Goal: Information Seeking & Learning: Understand process/instructions

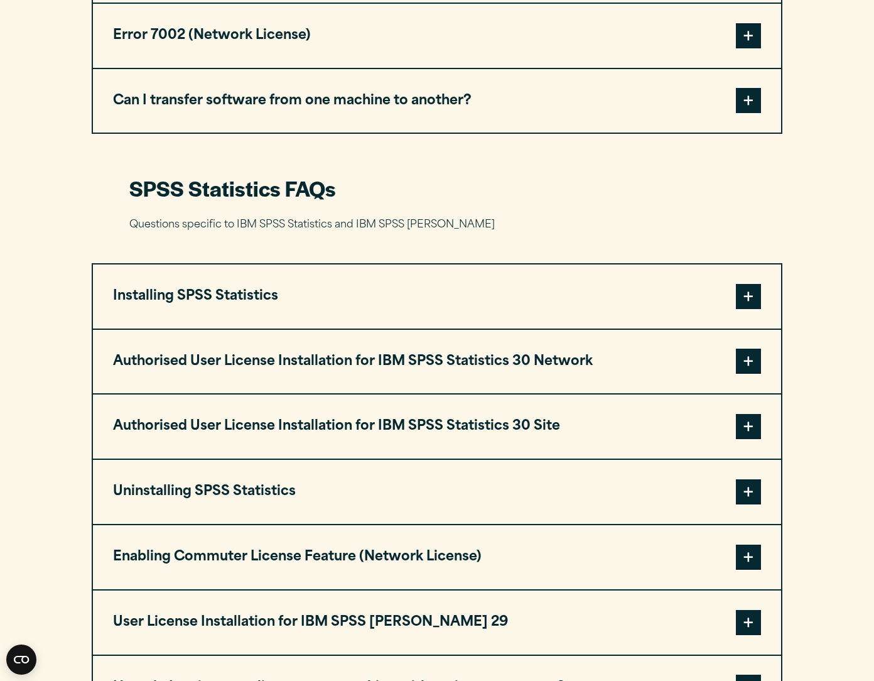
scroll to position [1045, 0]
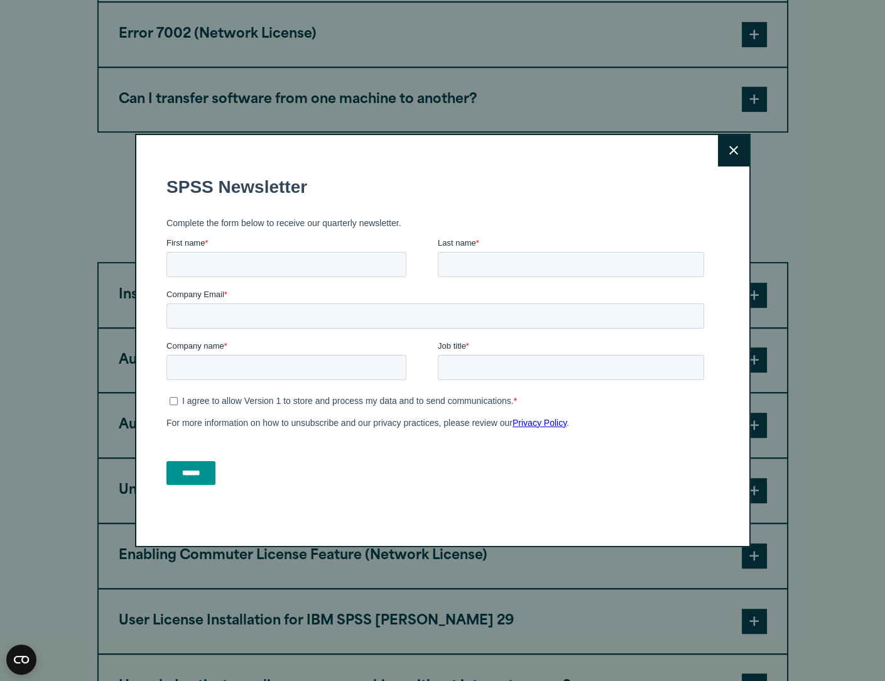
click at [729, 153] on icon at bounding box center [733, 150] width 9 height 9
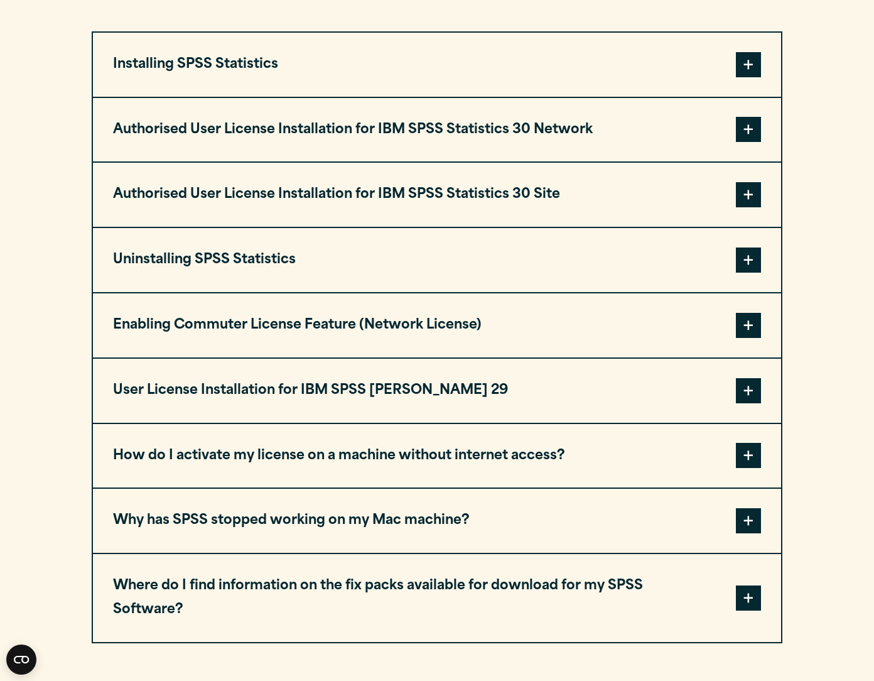
scroll to position [1276, 0]
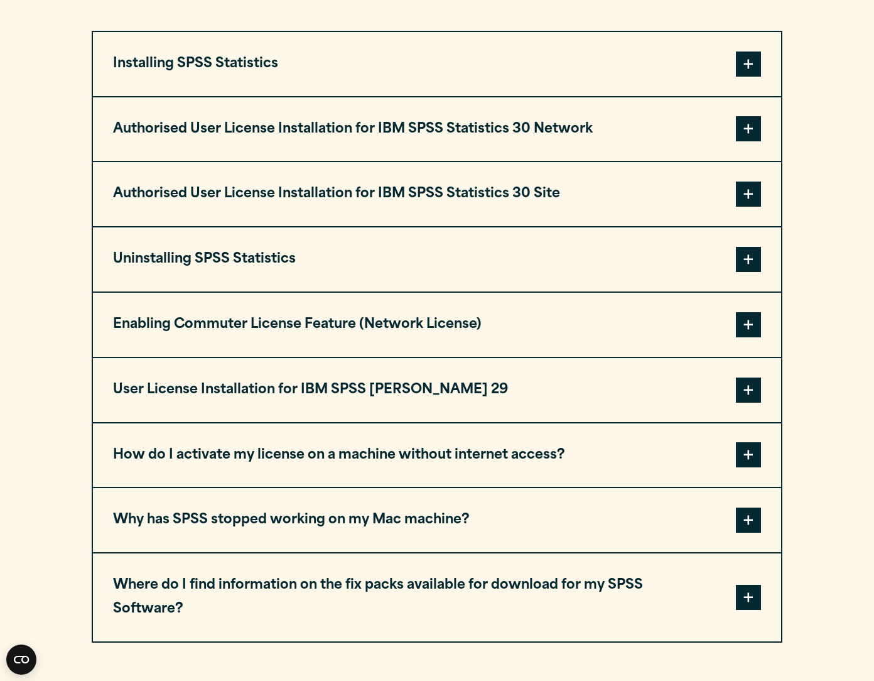
click at [752, 514] on span at bounding box center [748, 519] width 25 height 25
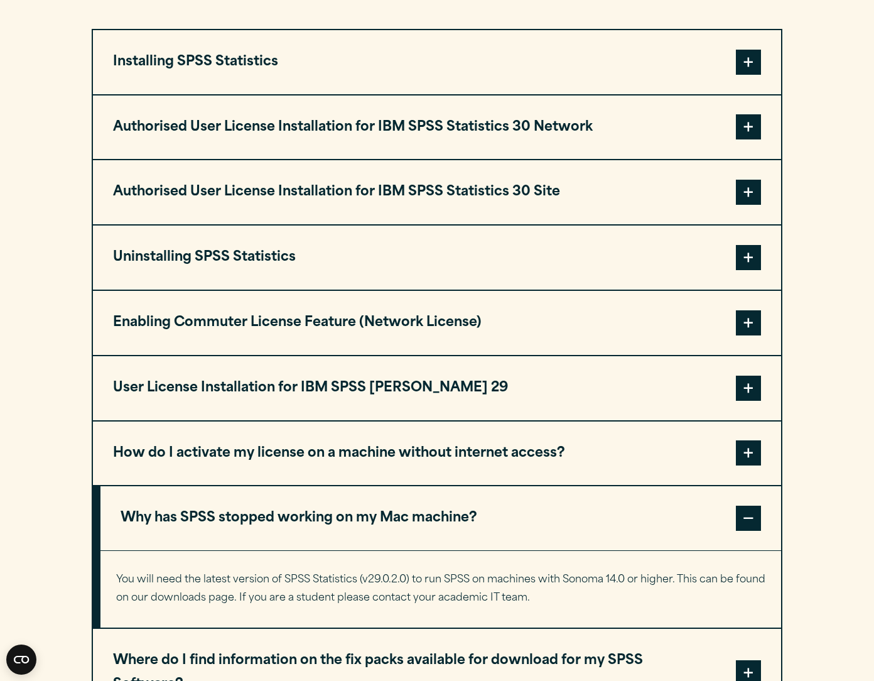
scroll to position [1277, 0]
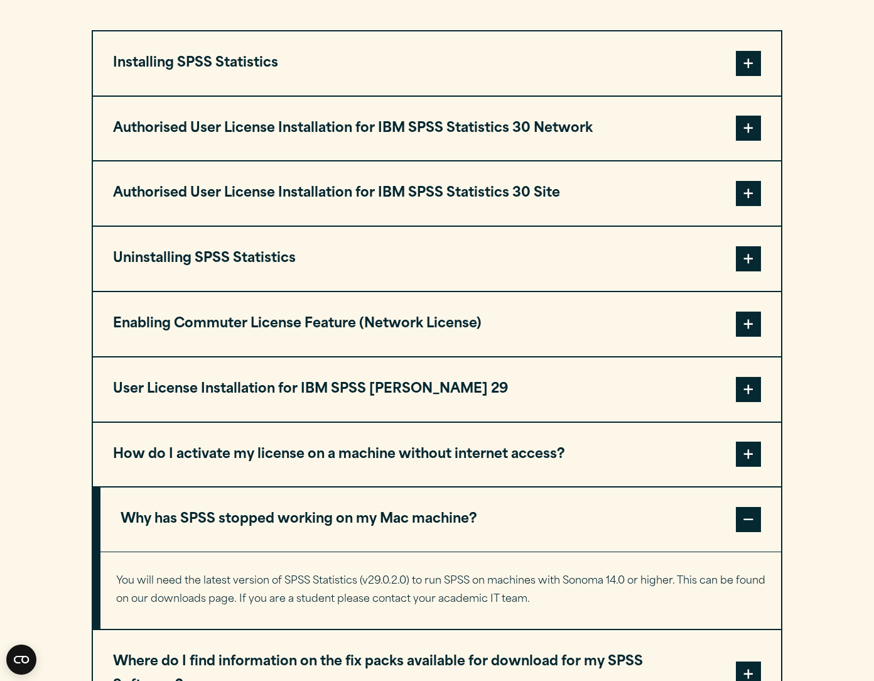
click at [442, 450] on button "How do I activate my license on a machine without internet access?" at bounding box center [437, 455] width 688 height 64
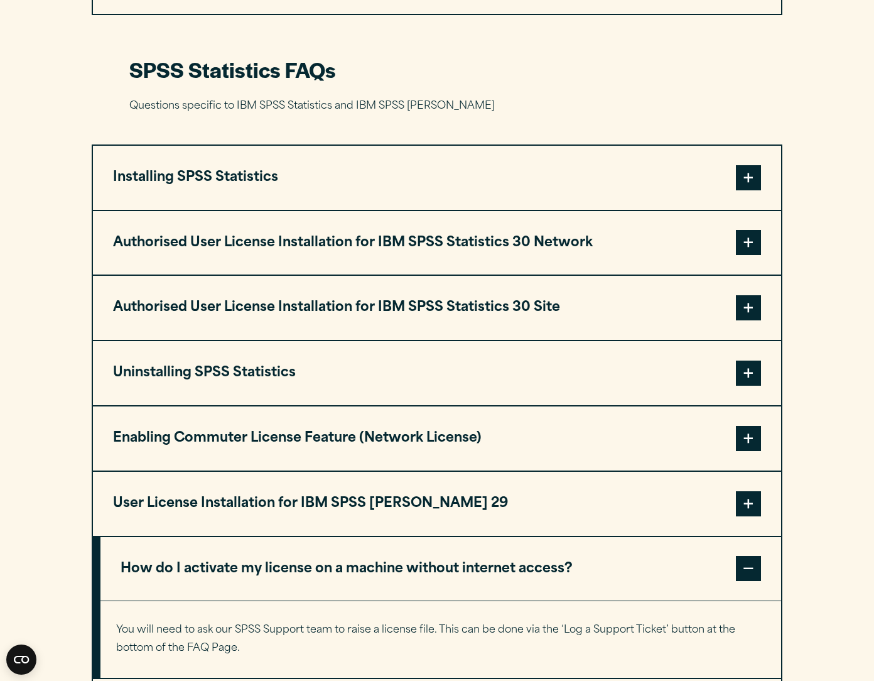
scroll to position [1162, 0]
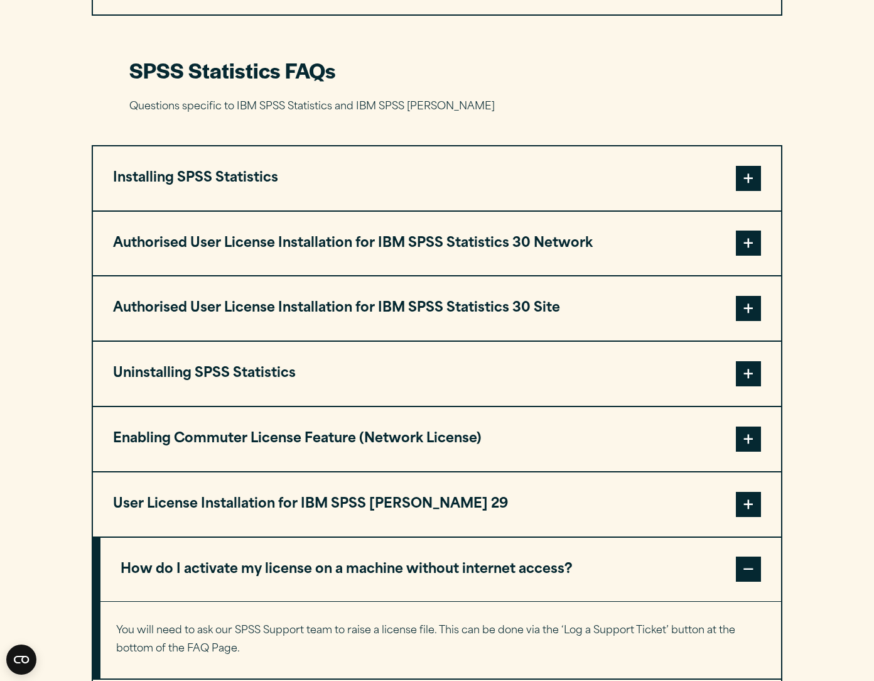
click at [473, 306] on button "Authorised User License Installation for IBM SPSS Statistics 30 Site" at bounding box center [437, 308] width 688 height 64
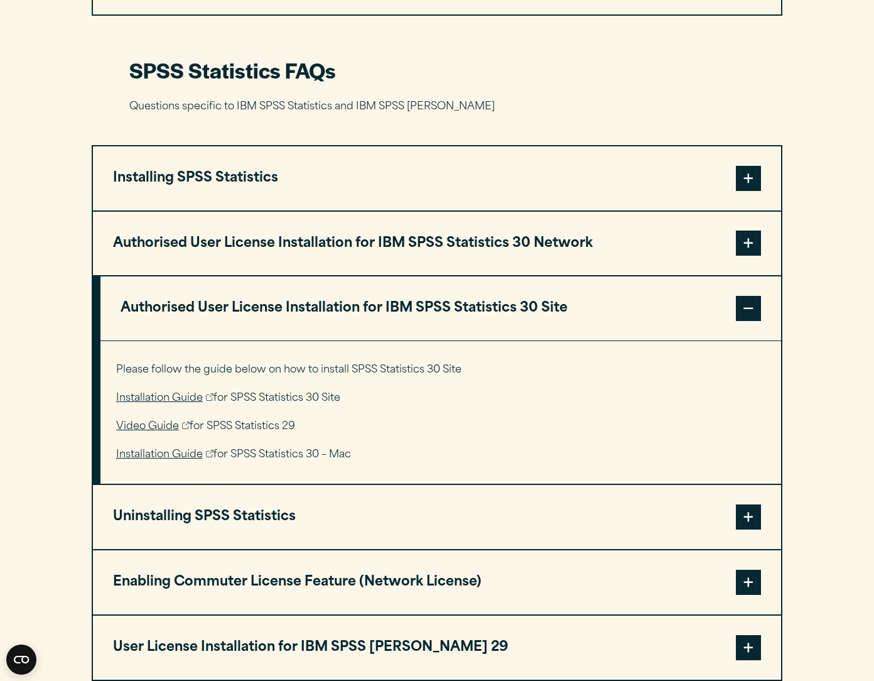
click at [749, 239] on span at bounding box center [748, 243] width 25 height 25
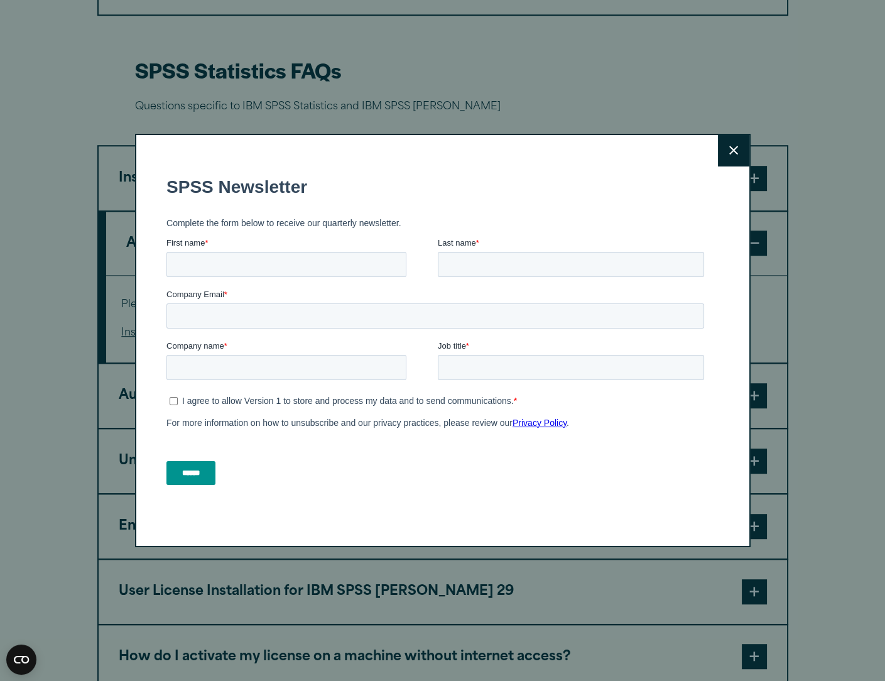
click at [725, 158] on button "Close" at bounding box center [733, 150] width 31 height 31
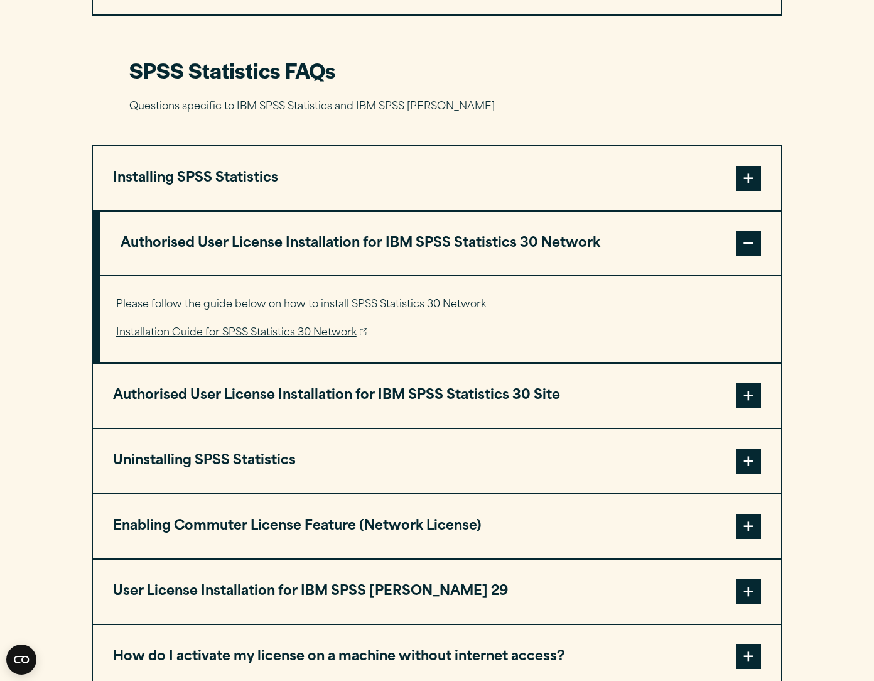
click at [234, 327] on link "Installation Guide for SPSS Statistics 30 Network" at bounding box center [241, 333] width 251 height 18
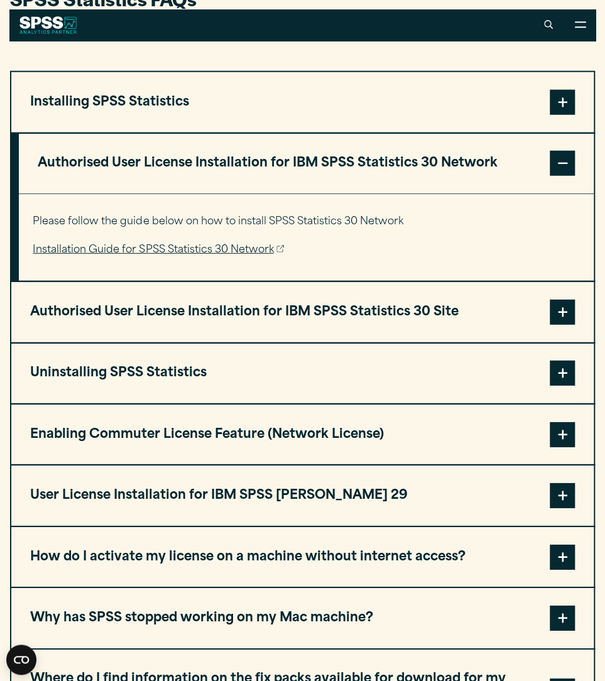
click at [563, 312] on span at bounding box center [562, 312] width 25 height 25
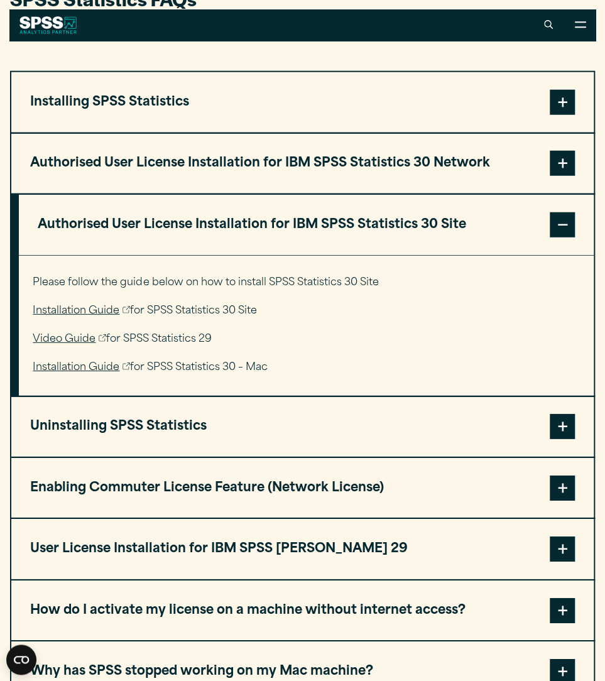
click at [62, 338] on link "Video Guide" at bounding box center [69, 339] width 73 height 18
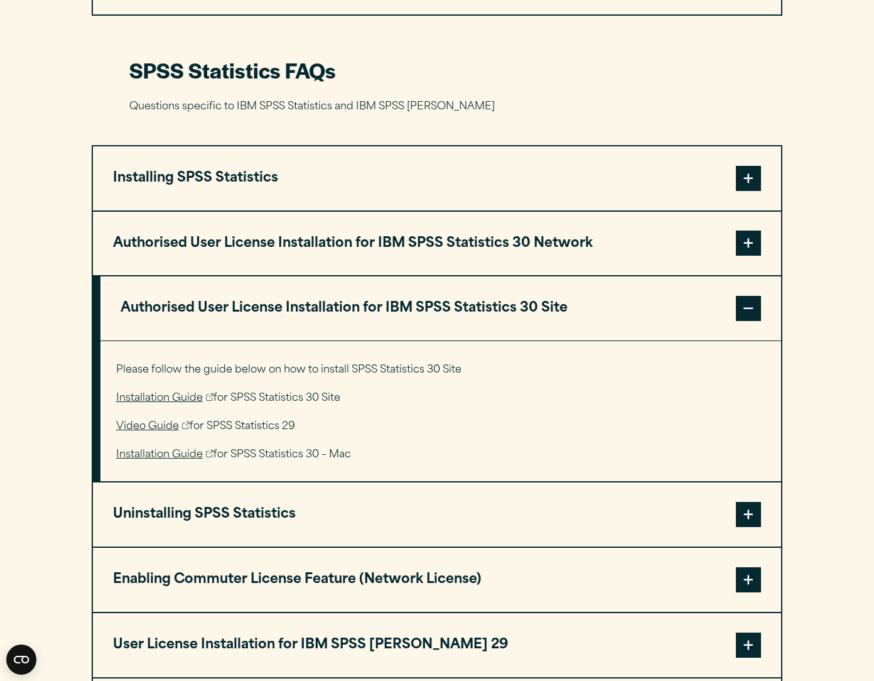
click at [145, 392] on link "Installation Guide" at bounding box center [164, 398] width 97 height 18
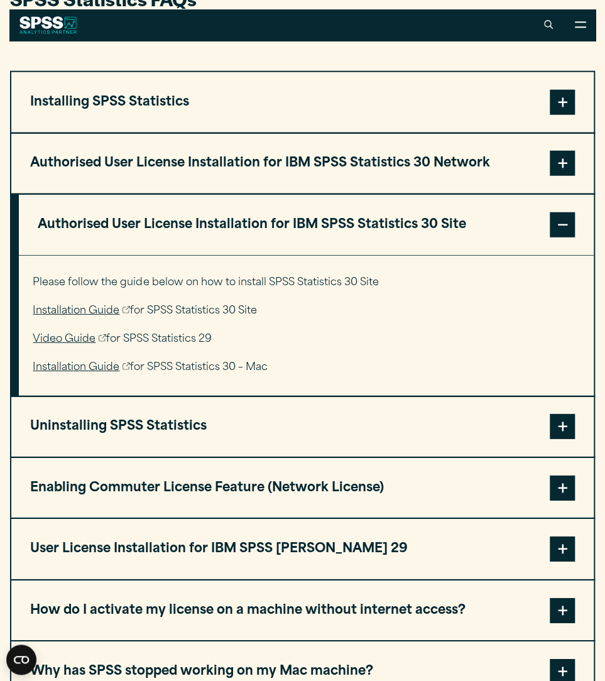
click at [126, 369] on icon at bounding box center [126, 366] width 8 height 8
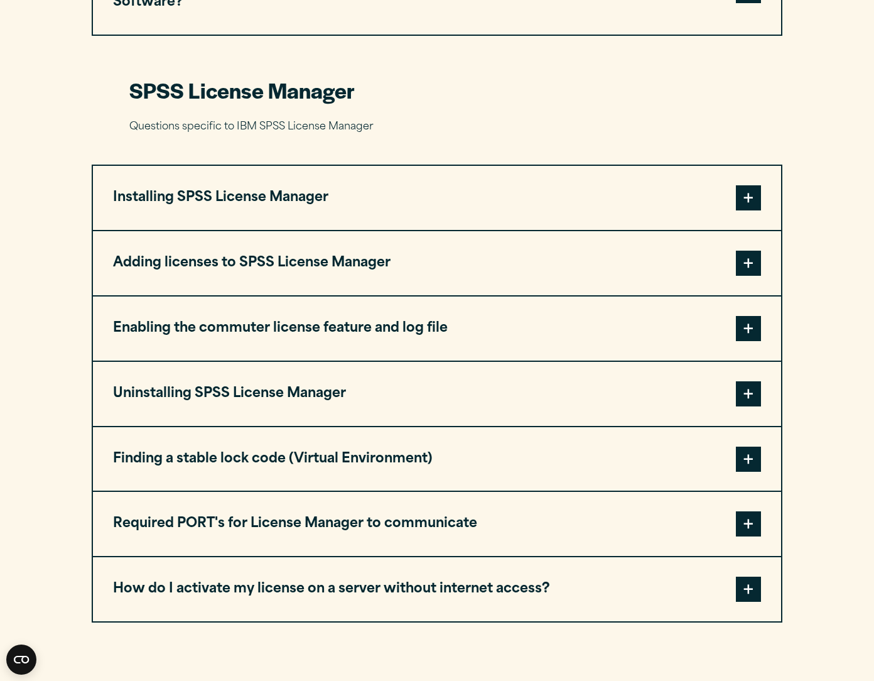
scroll to position [2439, 0]
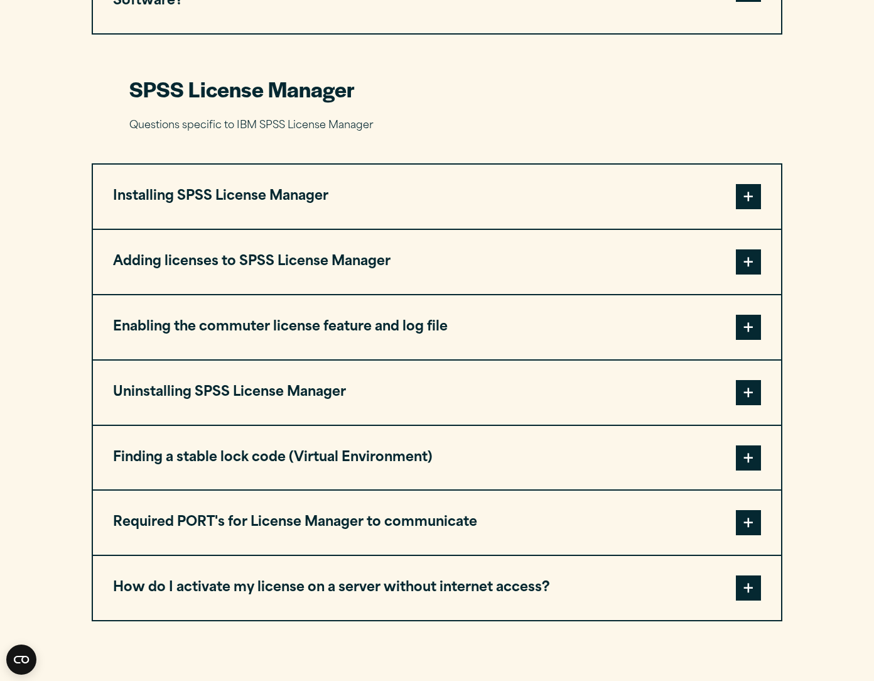
click at [755, 184] on span at bounding box center [748, 196] width 25 height 25
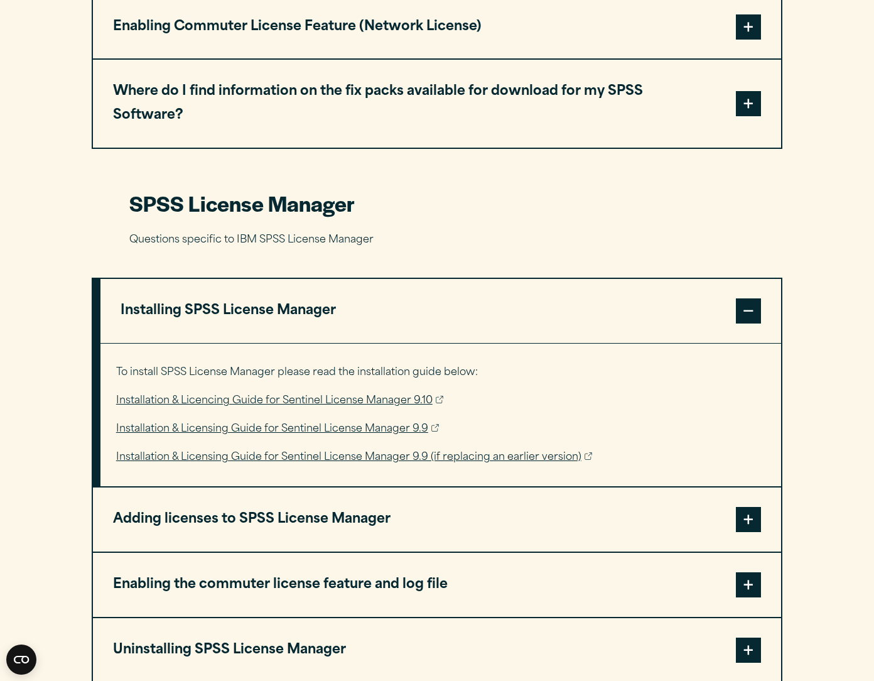
scroll to position [2324, 0]
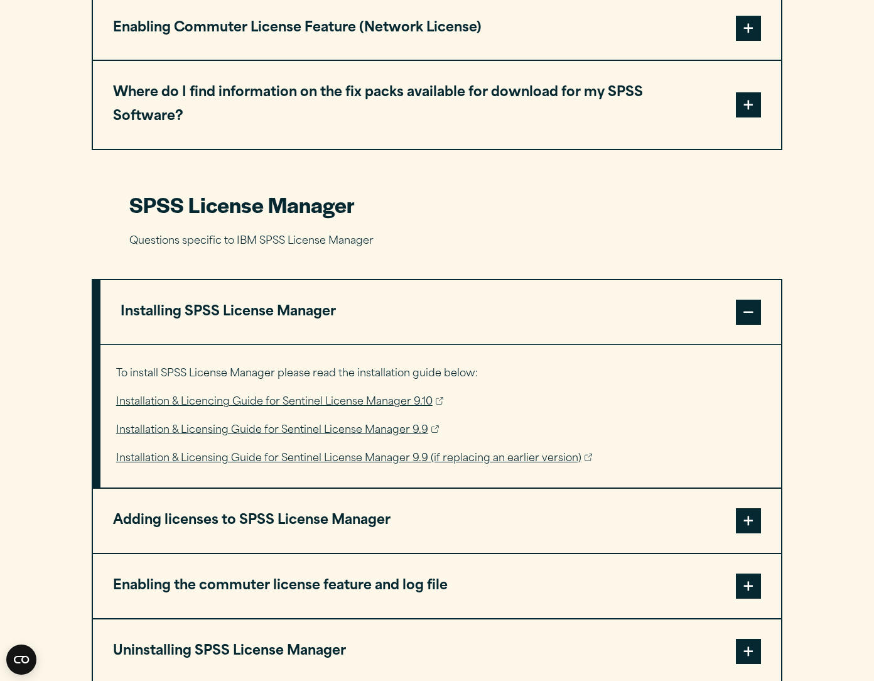
click at [317, 489] on button "Adding licenses to SPSS License Manager" at bounding box center [437, 521] width 688 height 64
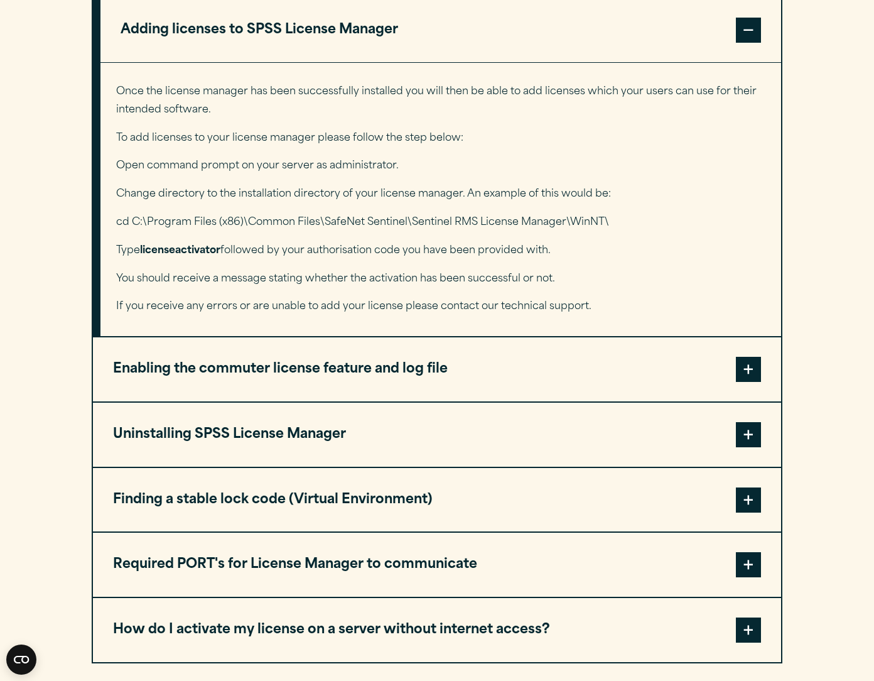
scroll to position [2672, 0]
click at [746, 487] on span at bounding box center [748, 499] width 25 height 25
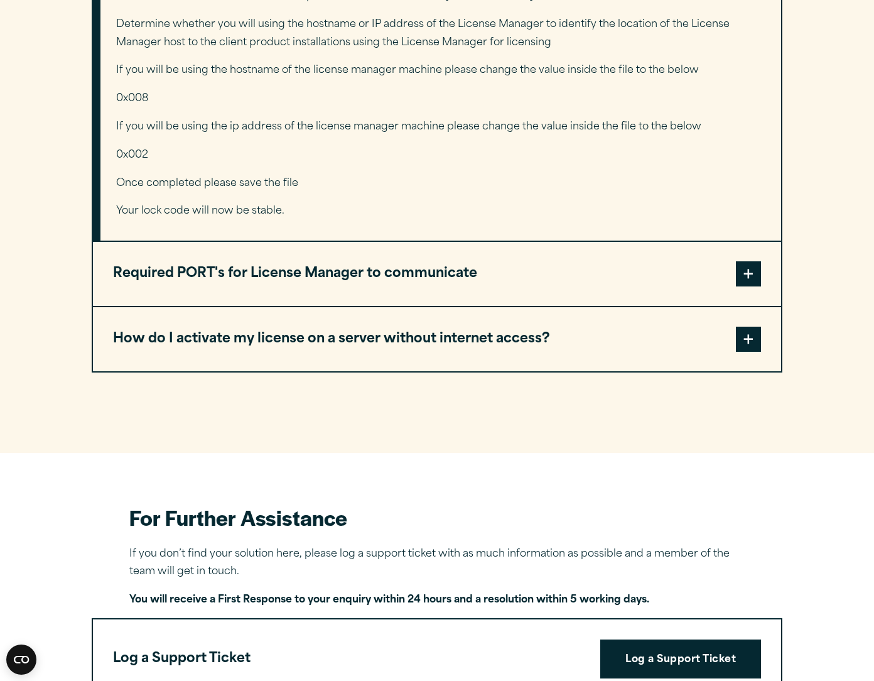
scroll to position [3138, 0]
click at [751, 327] on span at bounding box center [748, 339] width 25 height 25
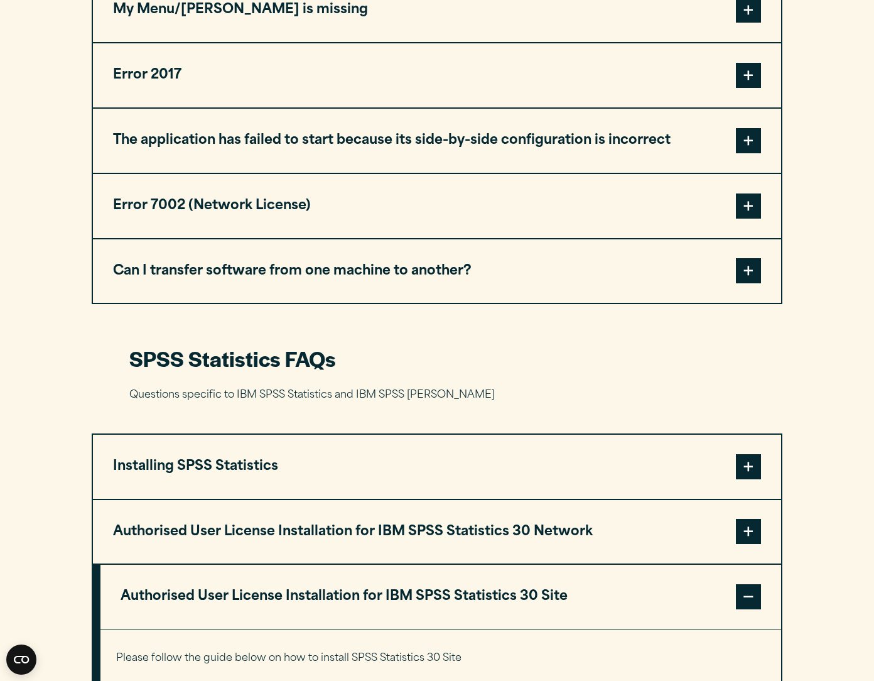
scroll to position [0, 0]
